Goal: Information Seeking & Learning: Learn about a topic

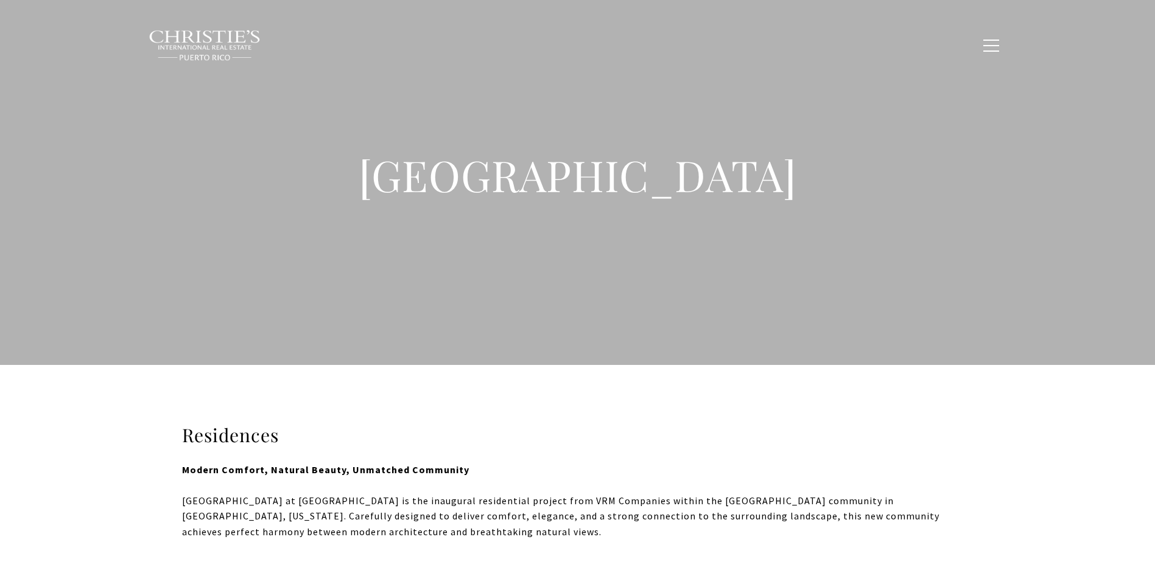
type input "**********"
type input "*********"
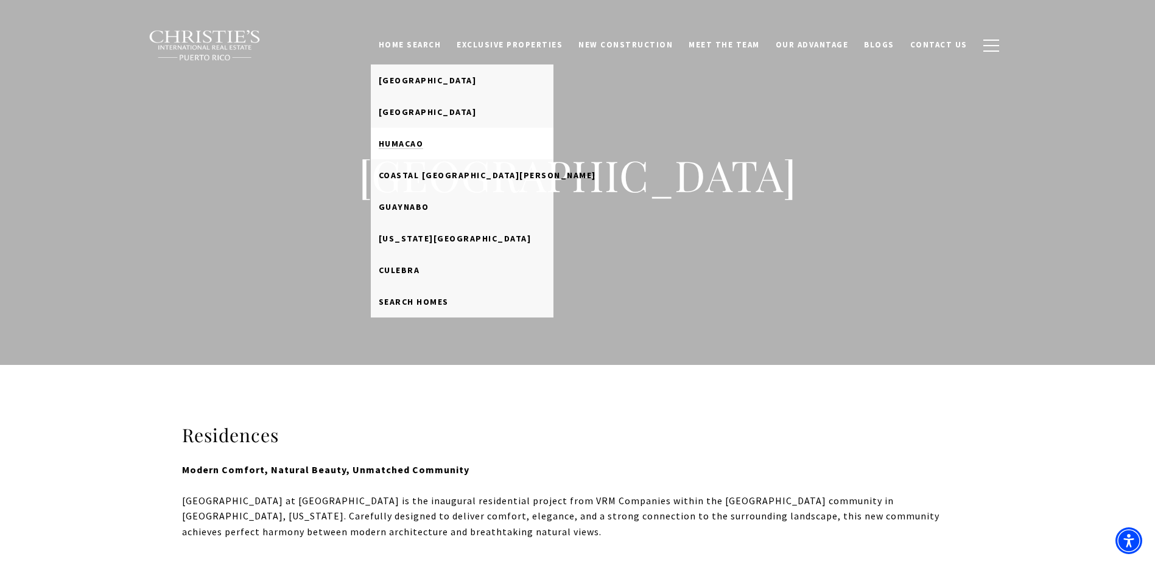
click at [447, 141] on link "Humacao" at bounding box center [462, 144] width 183 height 32
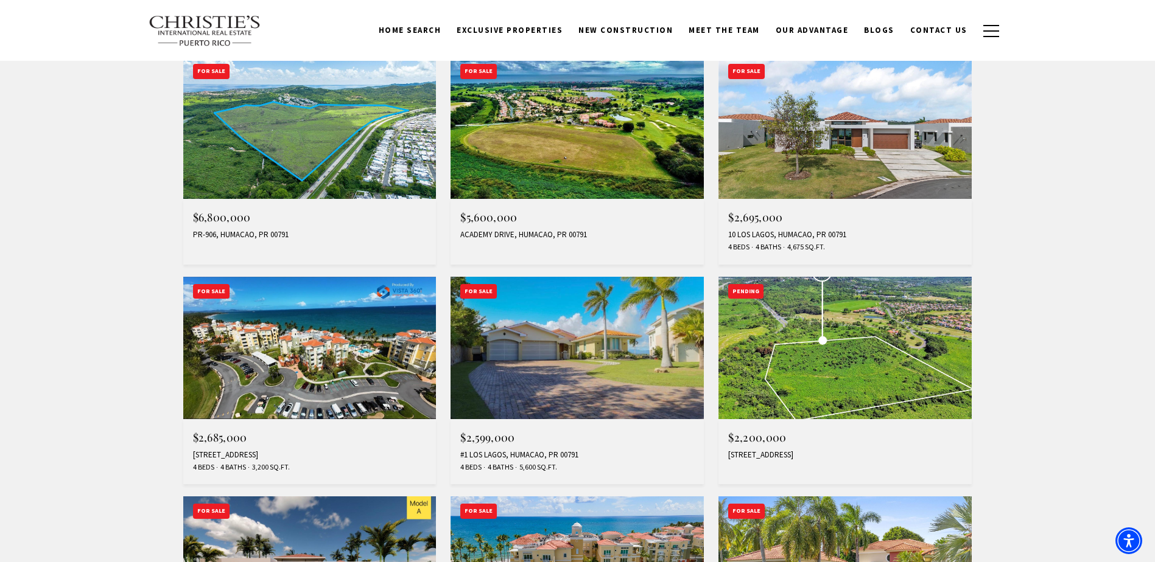
scroll to position [487, 0]
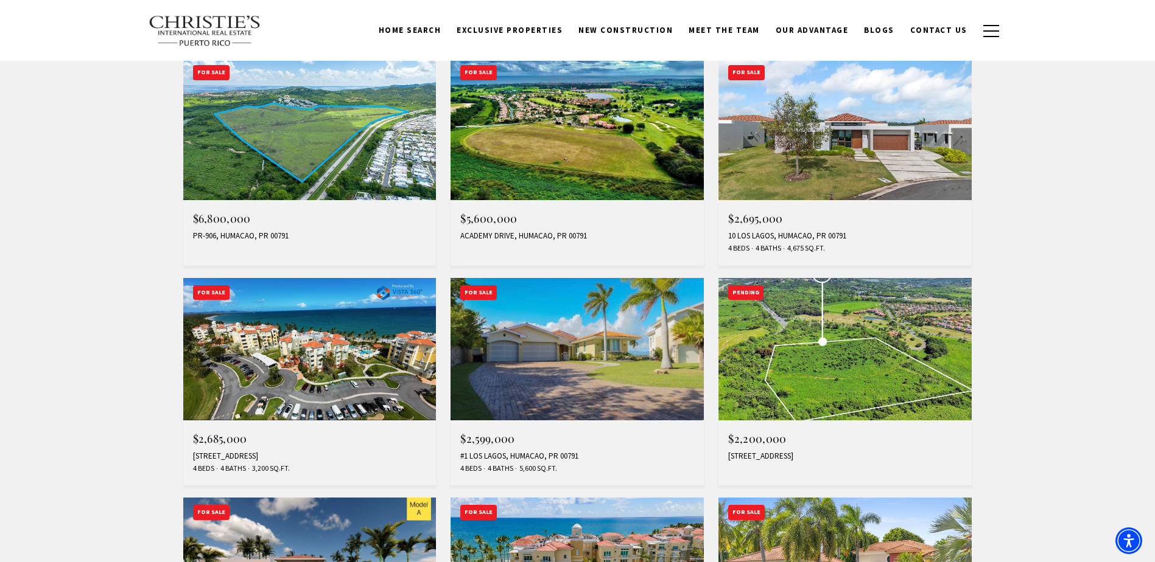
click at [914, 127] on img at bounding box center [844, 129] width 253 height 142
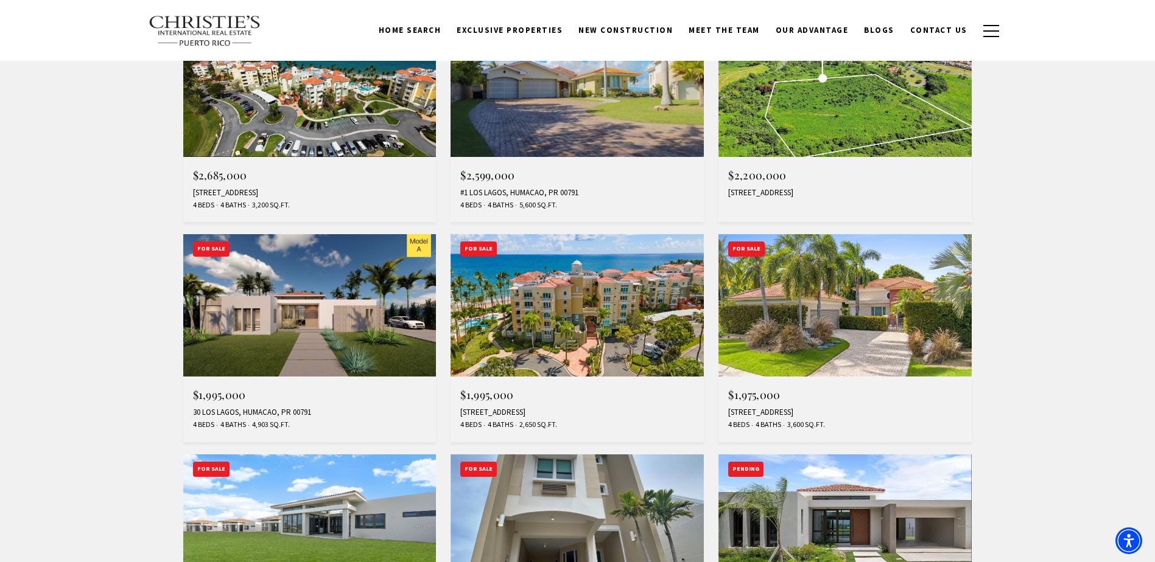
scroll to position [730, 0]
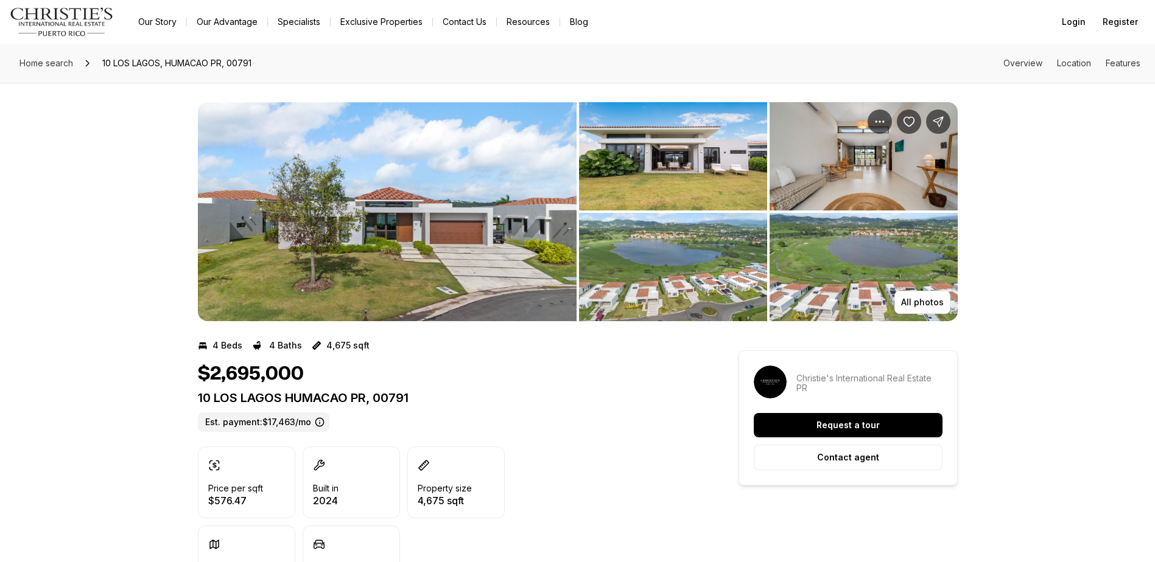
click at [497, 224] on img "View image gallery" at bounding box center [387, 211] width 379 height 219
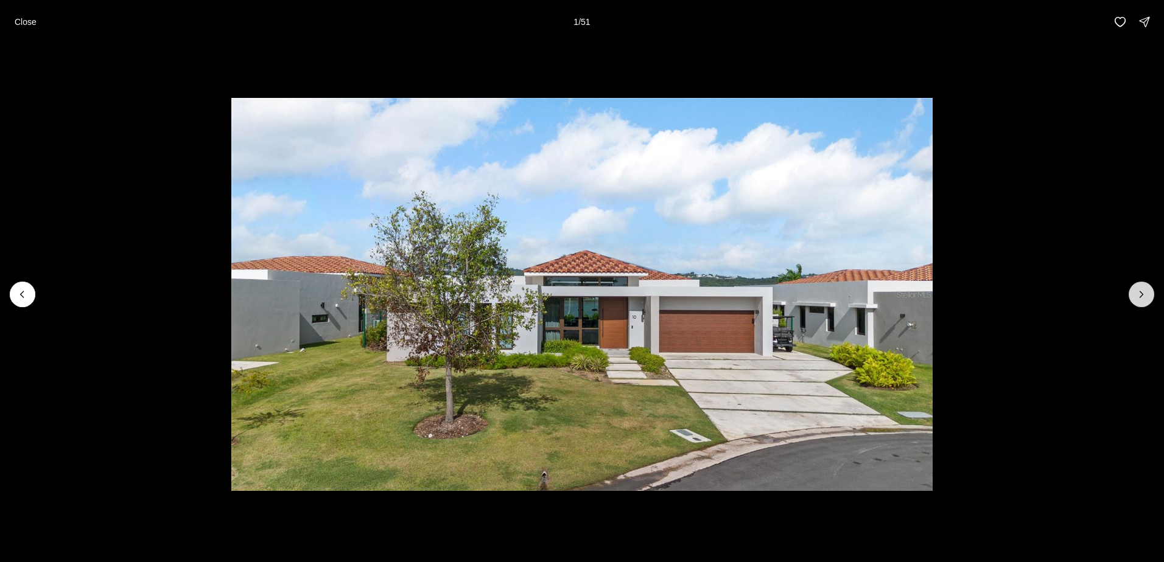
click at [1150, 296] on button "Next slide" at bounding box center [1142, 295] width 26 height 26
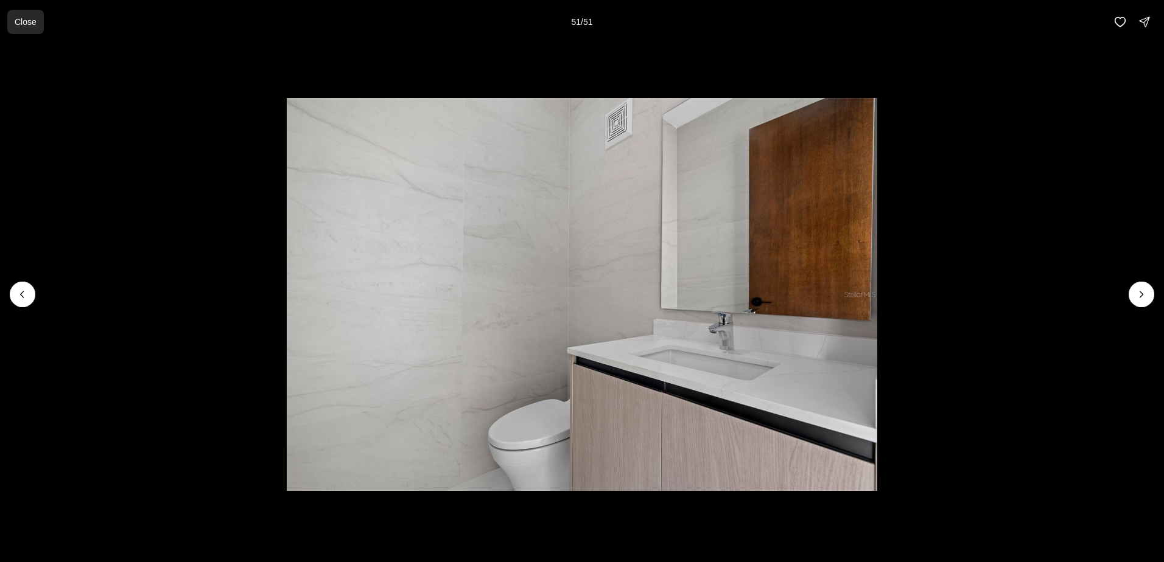
click at [38, 23] on button "Close" at bounding box center [25, 22] width 37 height 24
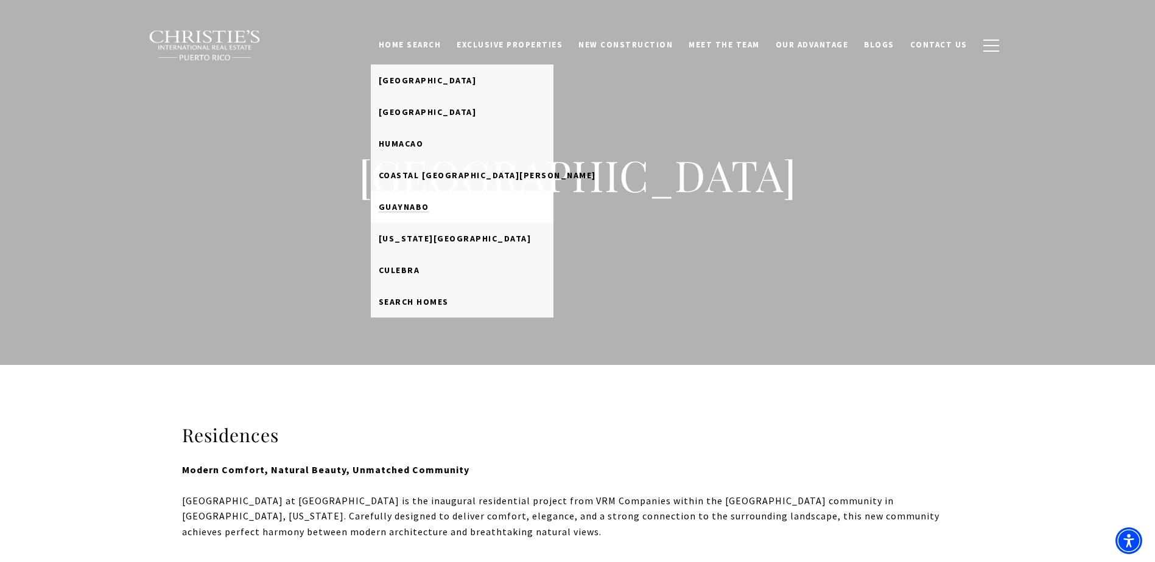
click at [429, 211] on span "Guaynabo" at bounding box center [404, 206] width 51 height 11
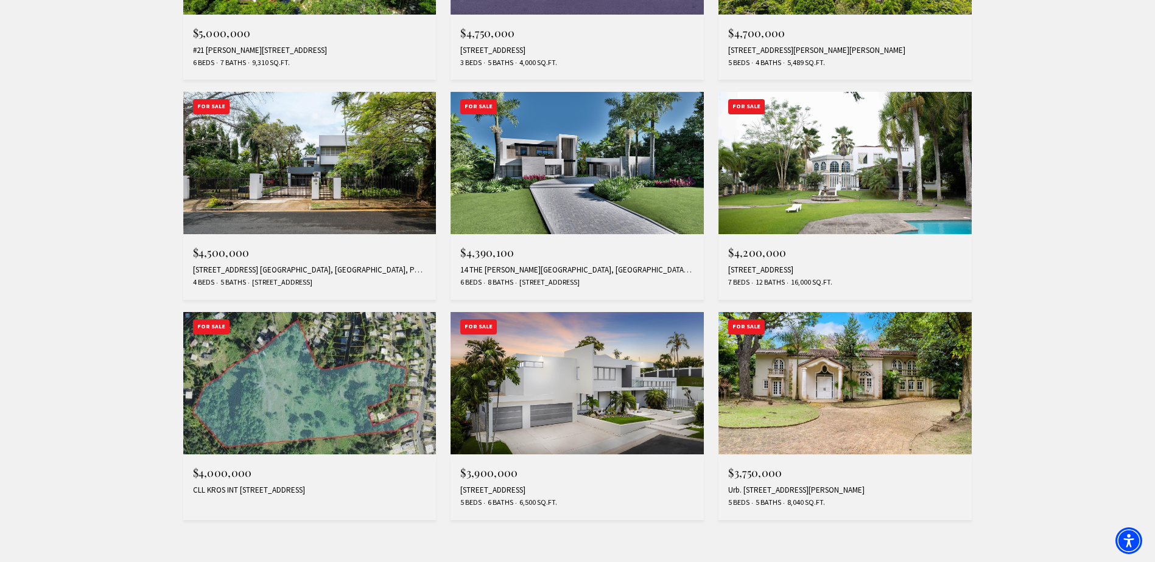
scroll to position [1035, 0]
